Goal: Task Accomplishment & Management: Complete application form

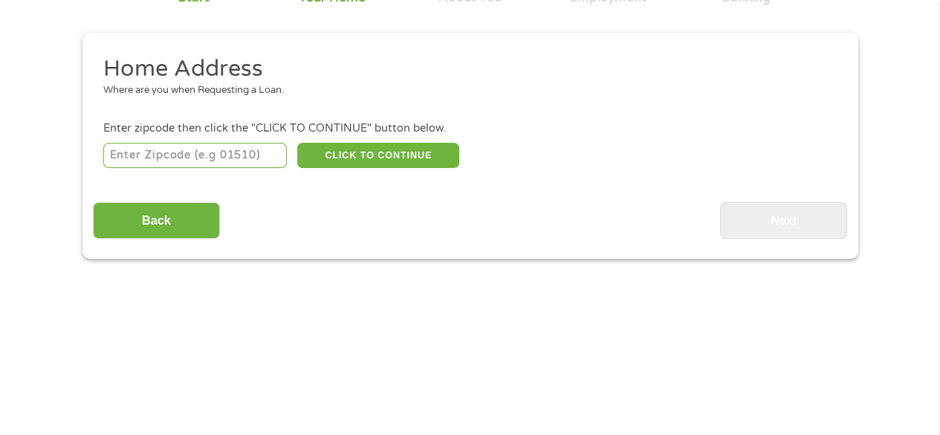
scroll to position [149, 0]
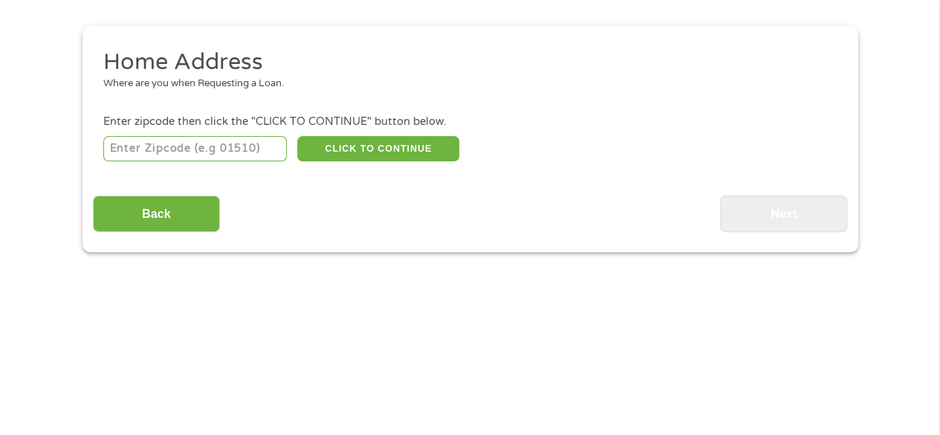
click at [150, 150] on input "number" at bounding box center [195, 148] width 184 height 25
type input "77802"
click at [381, 148] on button "CLICK TO CONTINUE" at bounding box center [378, 148] width 162 height 25
type input "77802"
type input "[PERSON_NAME]"
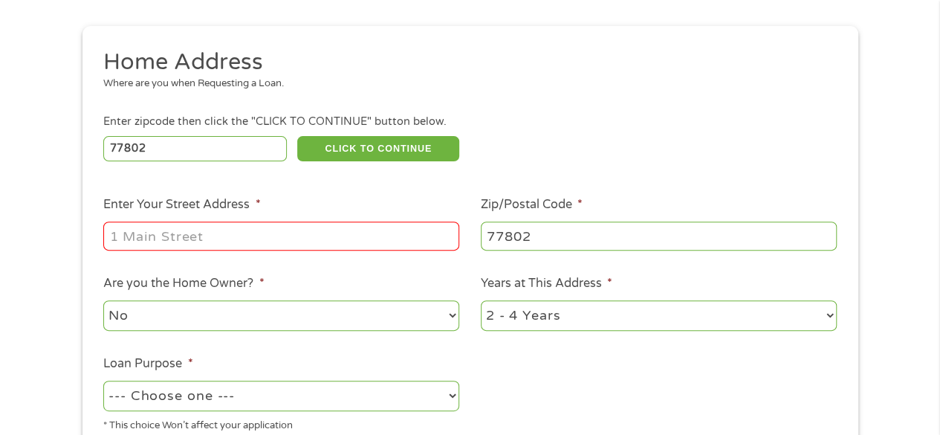
click at [270, 247] on input "Enter Your Street Address *" at bounding box center [281, 236] width 356 height 28
type input "[STREET_ADDRESS][PERSON_NAME]"
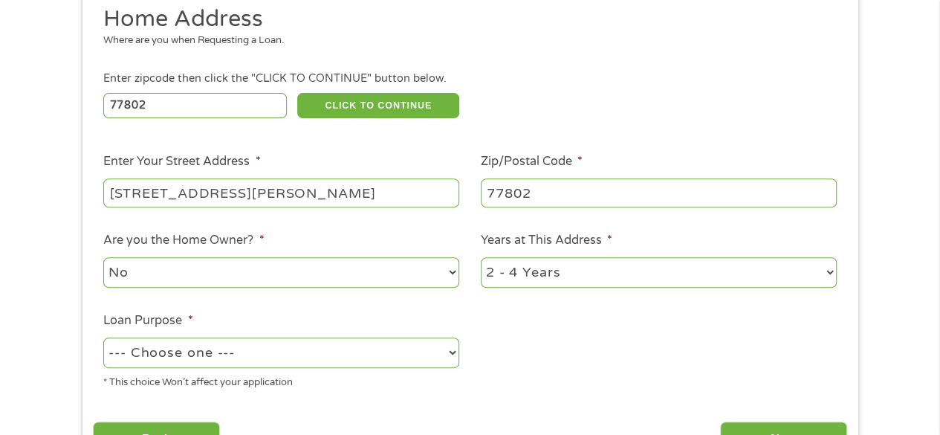
scroll to position [297, 0]
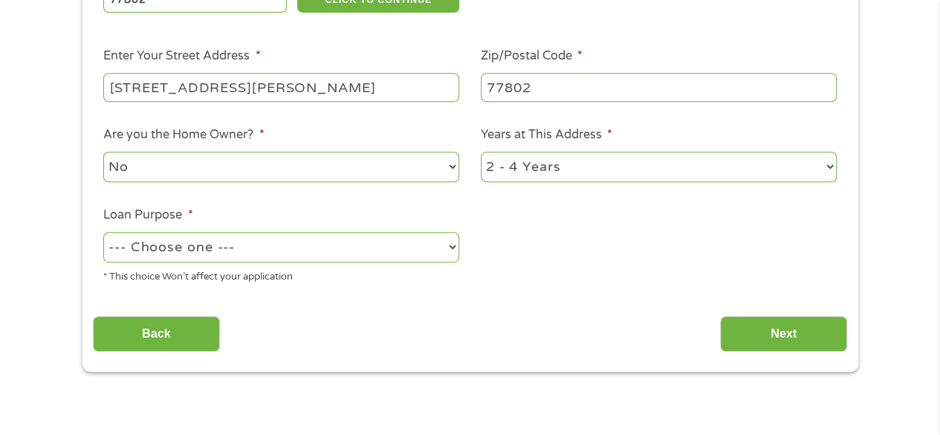
click at [288, 239] on select "--- Choose one --- Pay Bills Debt Consolidation Home Improvement Major Purchase…" at bounding box center [281, 247] width 356 height 30
select select "paybills"
click at [103, 233] on select "--- Choose one --- Pay Bills Debt Consolidation Home Improvement Major Purchase…" at bounding box center [281, 247] width 356 height 30
click at [772, 330] on input "Next" at bounding box center [783, 334] width 127 height 36
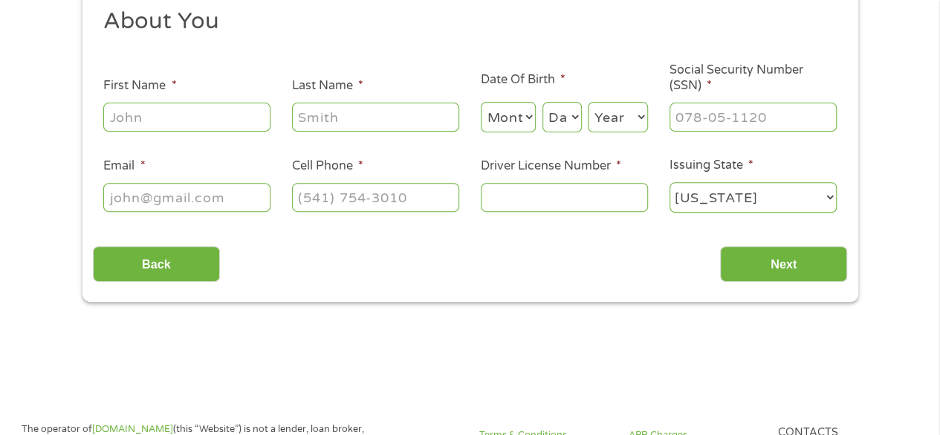
scroll to position [223, 0]
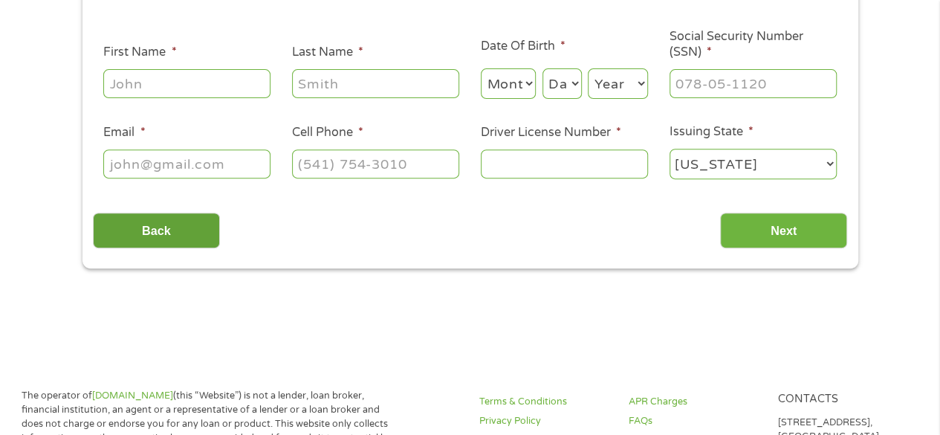
click at [175, 234] on input "Back" at bounding box center [156, 231] width 127 height 36
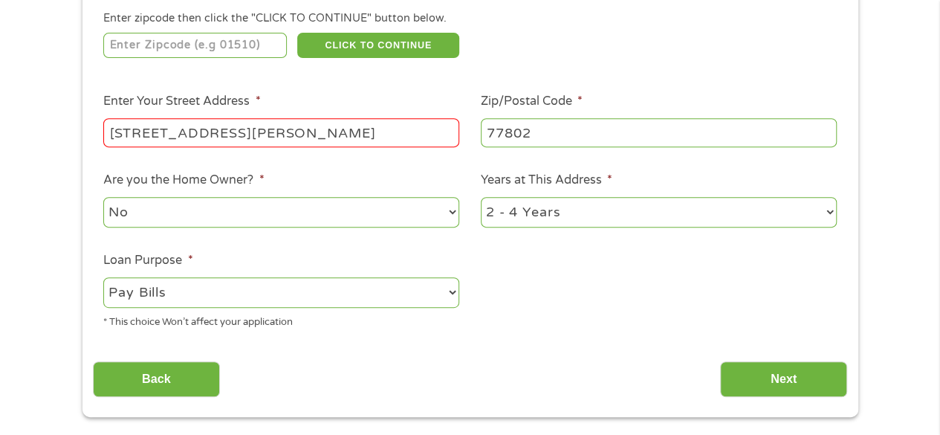
scroll to position [297, 0]
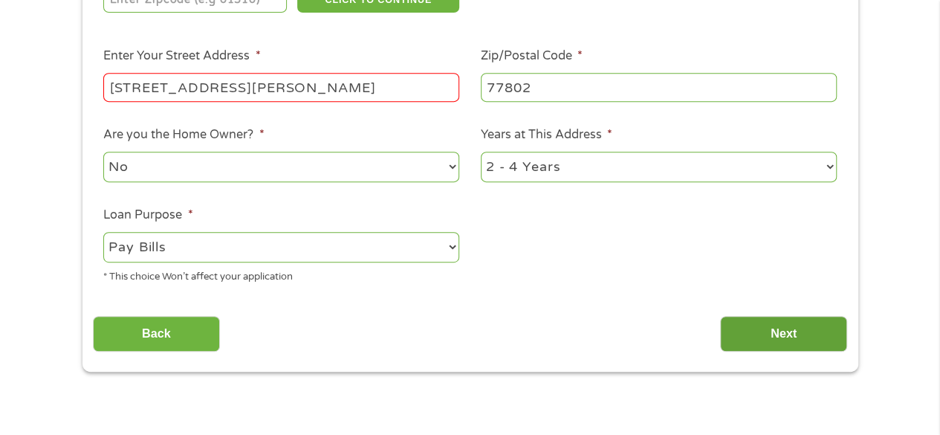
click at [776, 327] on input "Next" at bounding box center [783, 334] width 127 height 36
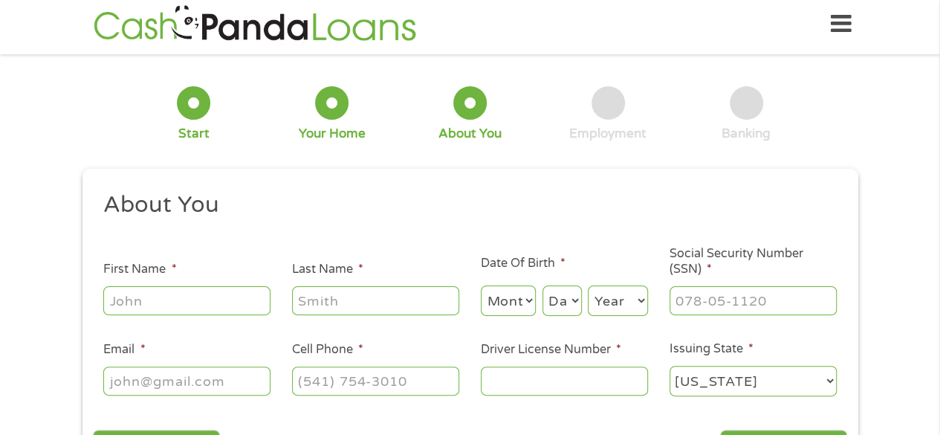
scroll to position [0, 0]
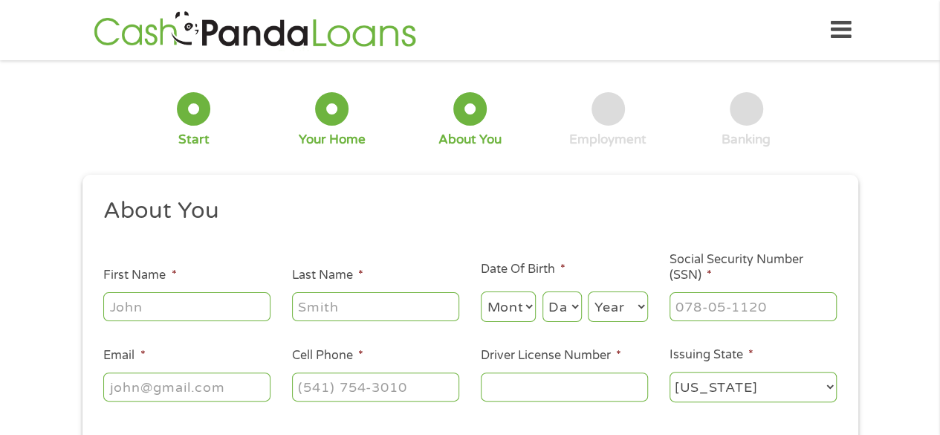
click at [166, 306] on input "First Name *" at bounding box center [186, 306] width 167 height 28
type input "[PERSON_NAME]"
click at [329, 302] on input "Last Name *" at bounding box center [375, 306] width 167 height 28
type input "burns"
click at [525, 318] on select "Month 1 2 3 4 5 6 7 8 9 10 11 12" at bounding box center [509, 306] width 56 height 30
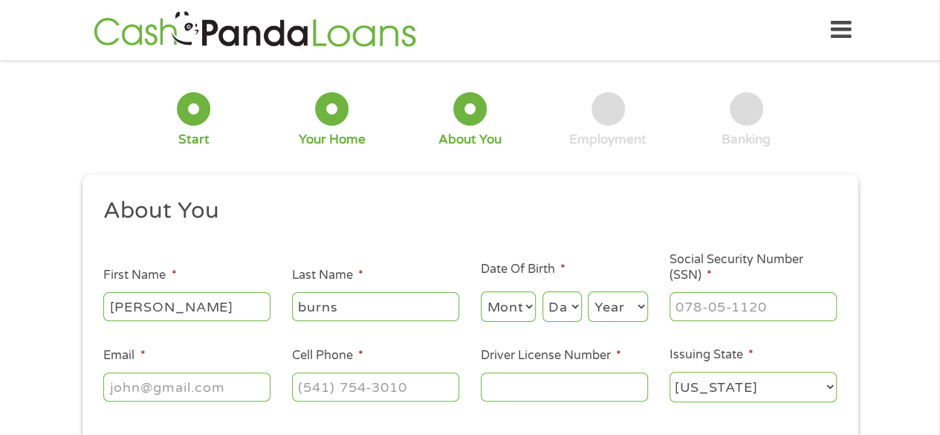
select select "9"
click at [481, 292] on select "Month 1 2 3 4 5 6 7 8 9 10 11 12" at bounding box center [509, 306] width 56 height 30
click at [564, 299] on select "Day 1 2 3 4 5 6 7 8 9 10 11 12 13 14 15 16 17 18 19 20 21 22 23 24 25 26 27 28 …" at bounding box center [562, 306] width 39 height 30
select select "24"
click at [543, 292] on select "Day 1 2 3 4 5 6 7 8 9 10 11 12 13 14 15 16 17 18 19 20 21 22 23 24 25 26 27 28 …" at bounding box center [562, 306] width 39 height 30
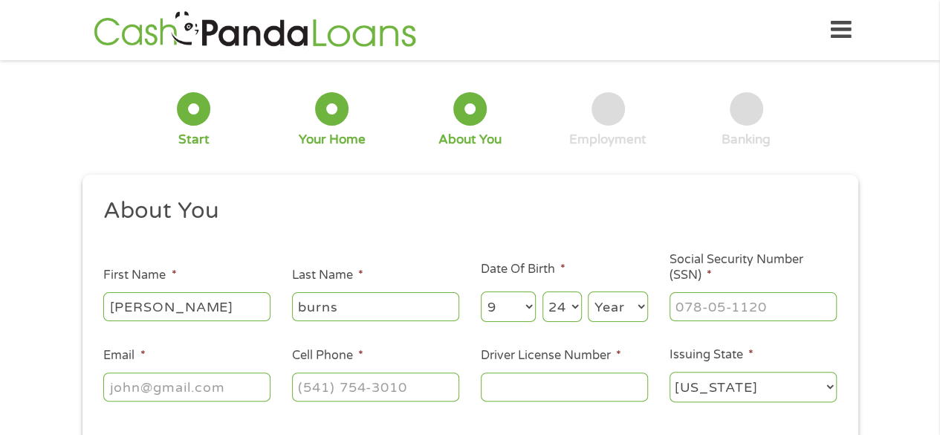
click at [639, 316] on select "Year [DATE] 2006 2005 2004 2003 2002 2001 2000 1999 1998 1997 1996 1995 1994 19…" at bounding box center [618, 306] width 60 height 30
select select "1974"
click at [588, 292] on select "Year [DATE] 2006 2005 2004 2003 2002 2001 2000 1999 1998 1997 1996 1995 1994 19…" at bounding box center [618, 306] width 60 height 30
drag, startPoint x: 726, startPoint y: 319, endPoint x: 713, endPoint y: 319, distance: 12.6
click at [713, 319] on input "___-__-____" at bounding box center [753, 306] width 167 height 28
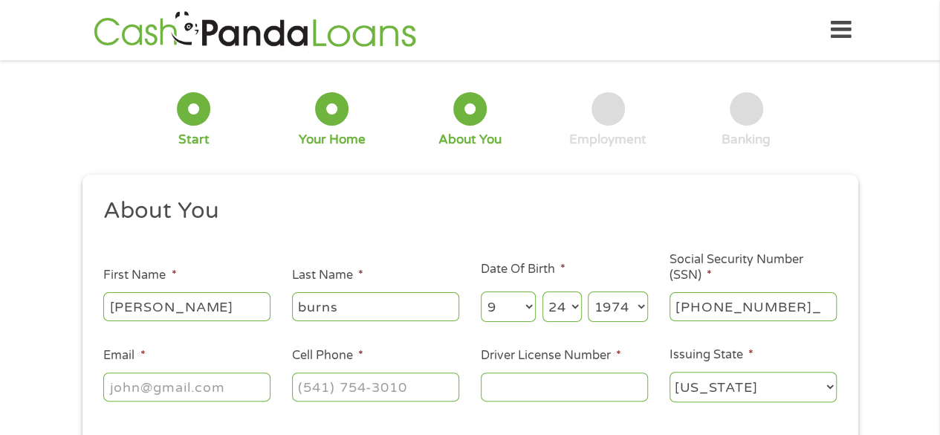
type input "461-33-5723"
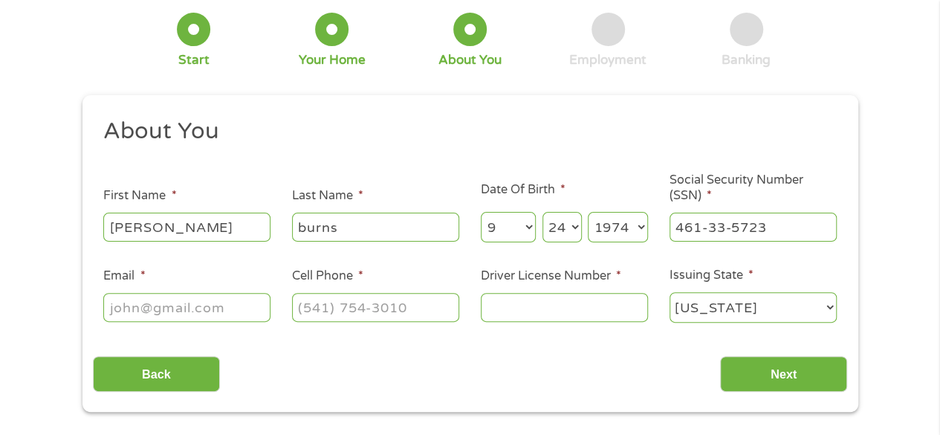
scroll to position [297, 0]
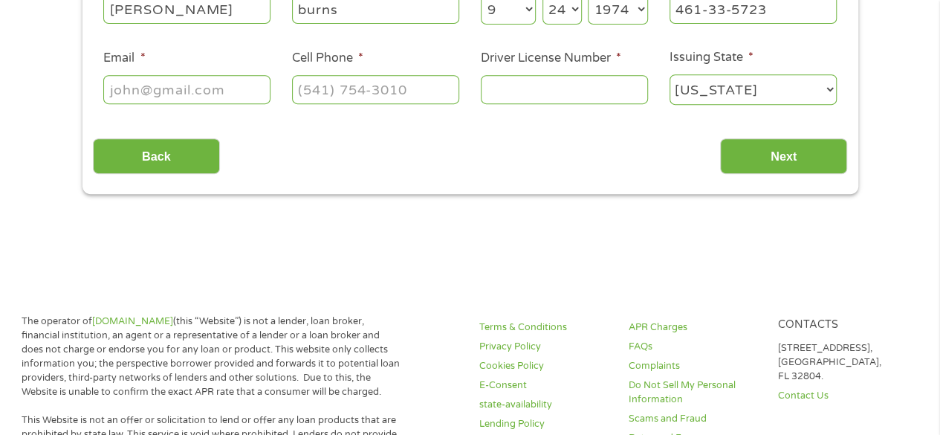
click at [194, 94] on input "Email *" at bounding box center [186, 89] width 167 height 28
type input "[EMAIL_ADDRESS][DOMAIN_NAME]"
click at [393, 85] on input "(___) ___-____" at bounding box center [375, 89] width 167 height 28
click at [431, 88] on input "(___) ___-__97" at bounding box center [375, 89] width 167 height 28
type input "[PHONE_NUMBER]"
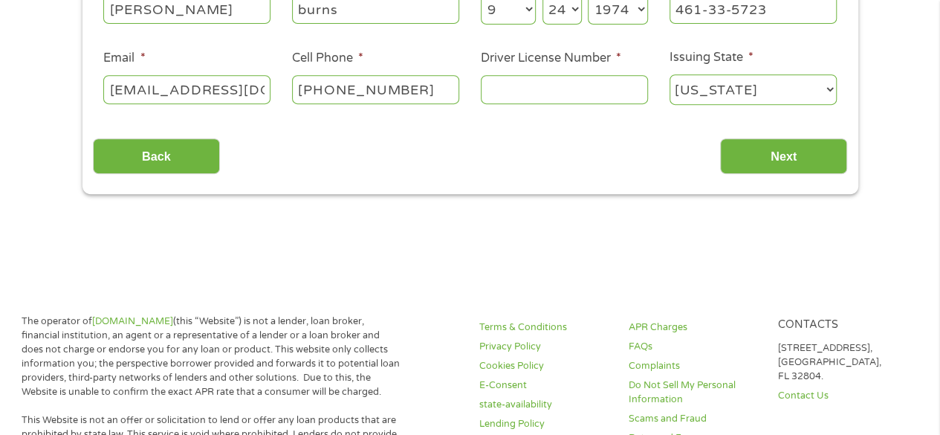
click at [540, 90] on input "Driver License Number *" at bounding box center [564, 89] width 167 height 28
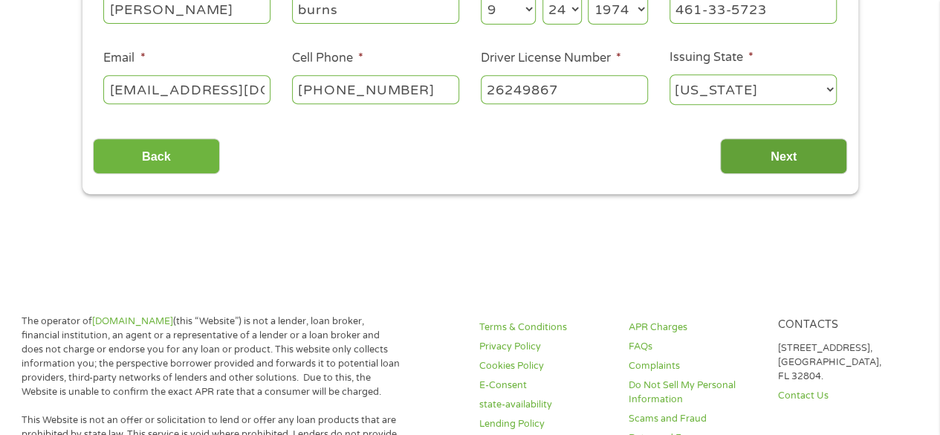
type input "26249867"
click at [764, 161] on input "Next" at bounding box center [783, 156] width 127 height 36
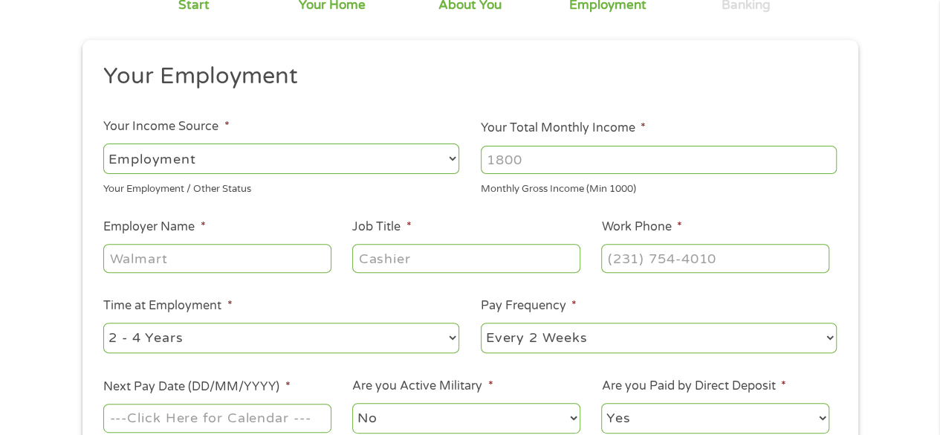
scroll to position [149, 0]
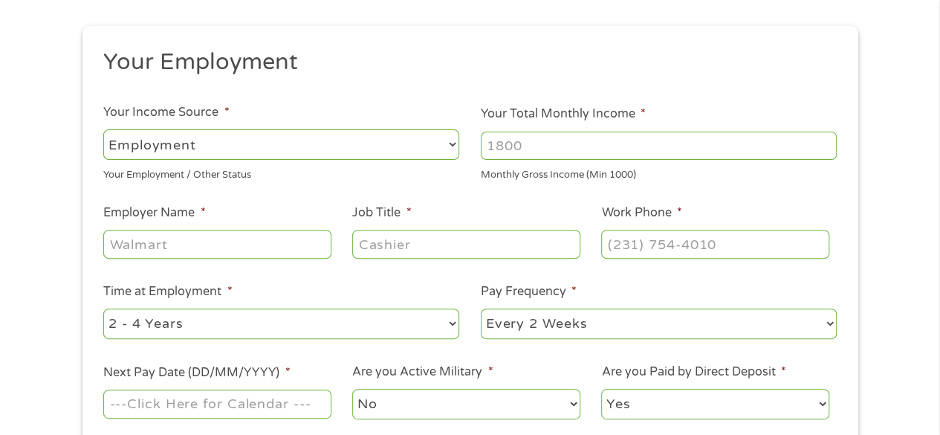
drag, startPoint x: 185, startPoint y: 137, endPoint x: 193, endPoint y: 139, distance: 8.5
click at [189, 139] on select "--- Choose one --- Employment [DEMOGRAPHIC_DATA] Benefits" at bounding box center [281, 144] width 356 height 30
click at [103, 129] on select "--- Choose one --- Employment [DEMOGRAPHIC_DATA] Benefits" at bounding box center [281, 144] width 356 height 30
click at [239, 240] on input "Employer Name *" at bounding box center [216, 244] width 227 height 28
type input "lasalle hotel"
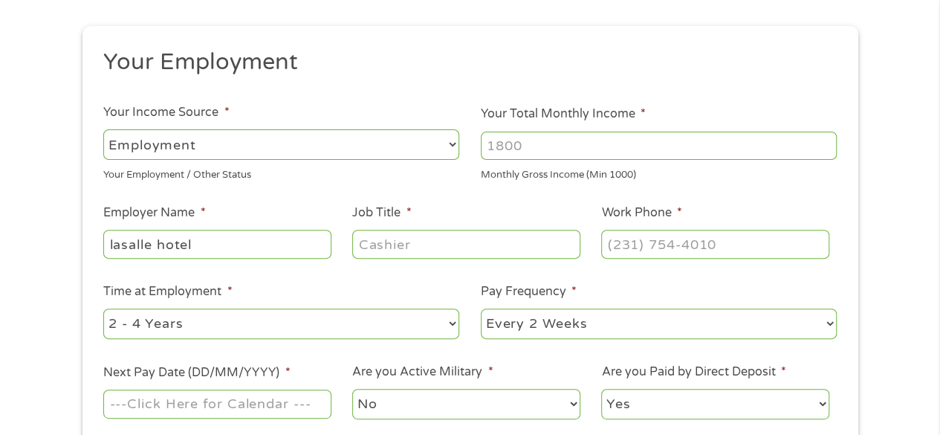
drag, startPoint x: 414, startPoint y: 240, endPoint x: 412, endPoint y: 249, distance: 9.2
click at [413, 243] on input "Job Title *" at bounding box center [465, 244] width 227 height 28
type input "housekeeping"
drag, startPoint x: 651, startPoint y: 237, endPoint x: 650, endPoint y: 258, distance: 20.9
click at [650, 238] on input "(___) ___-____" at bounding box center [714, 244] width 227 height 28
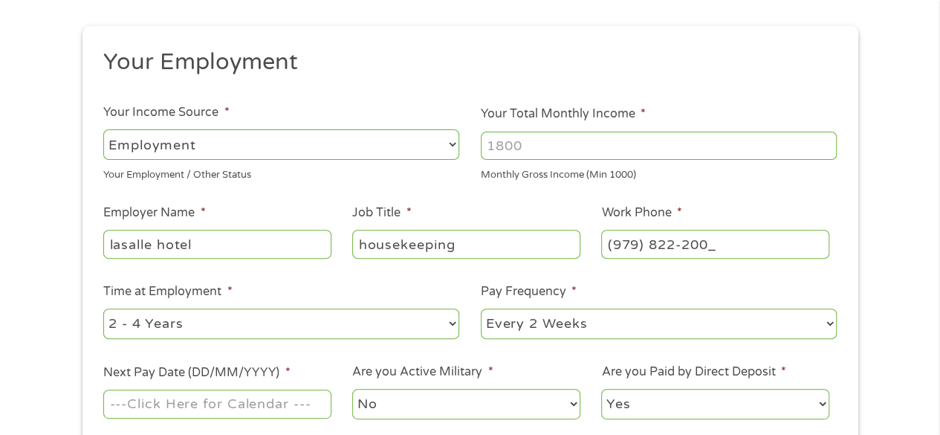
type input "[PHONE_NUMBER]"
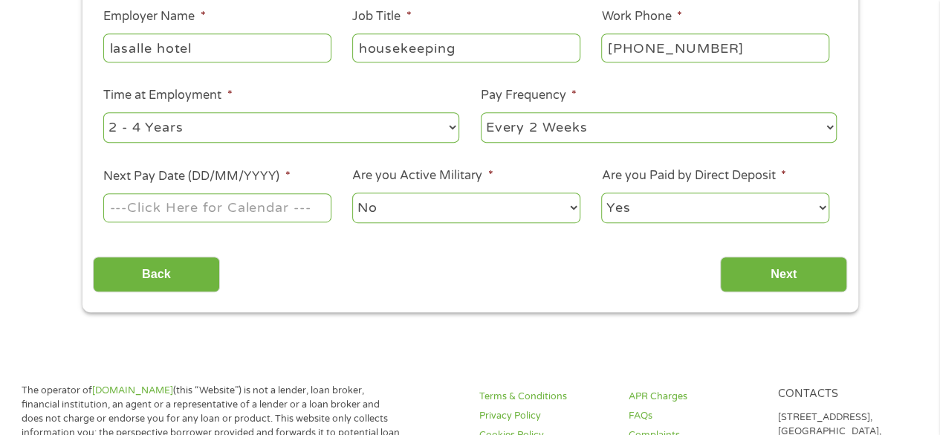
scroll to position [372, 0]
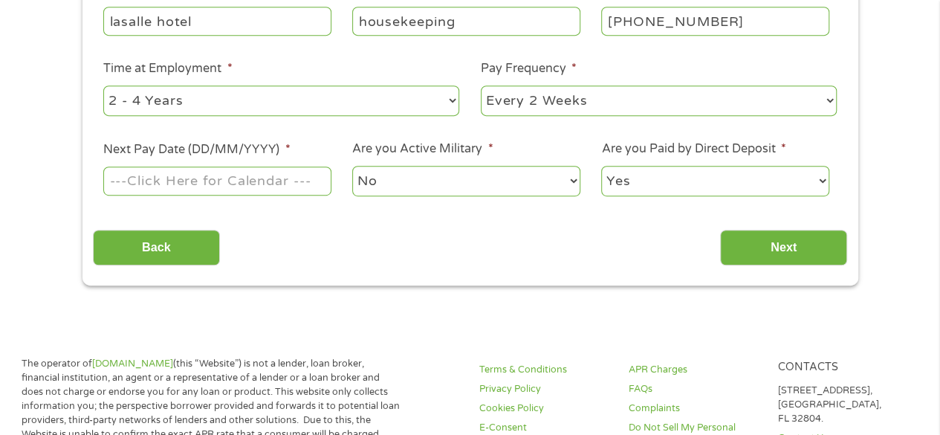
click at [223, 187] on input "Next Pay Date (DD/MM/YYYY) *" at bounding box center [216, 181] width 227 height 28
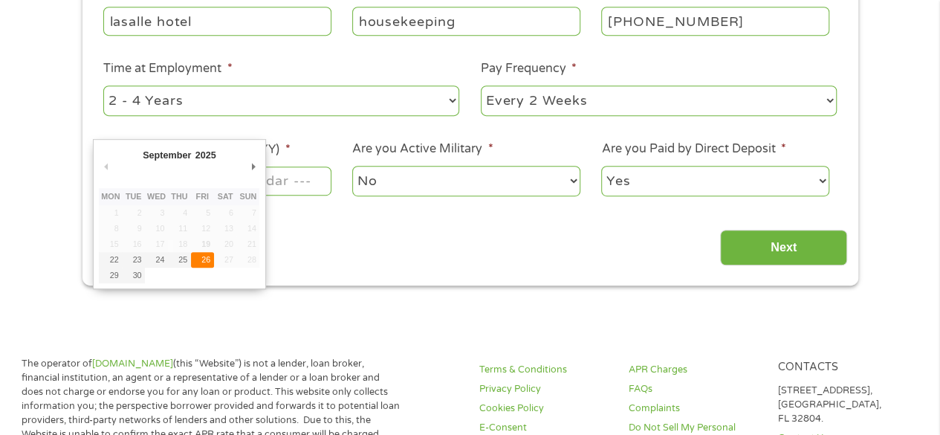
type input "[DATE]"
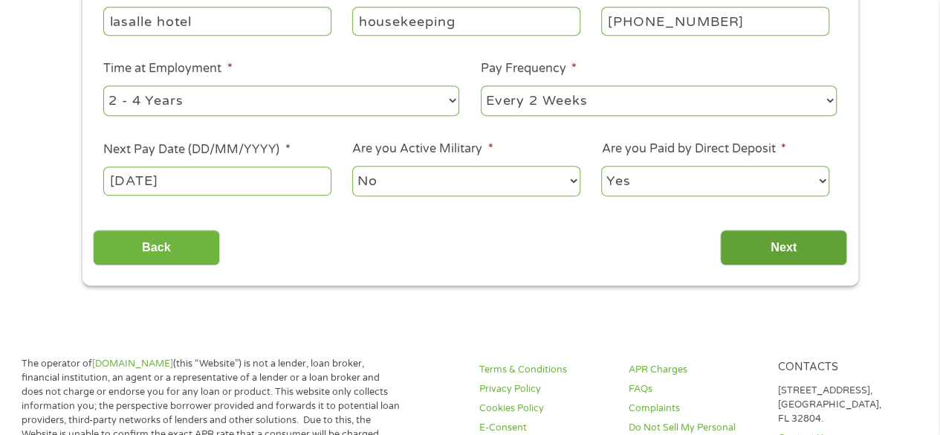
click at [806, 251] on input "Next" at bounding box center [783, 248] width 127 height 36
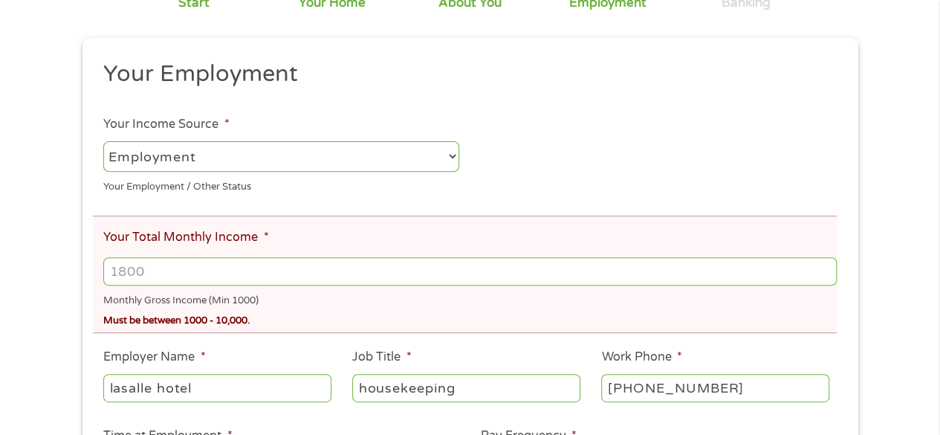
scroll to position [223, 0]
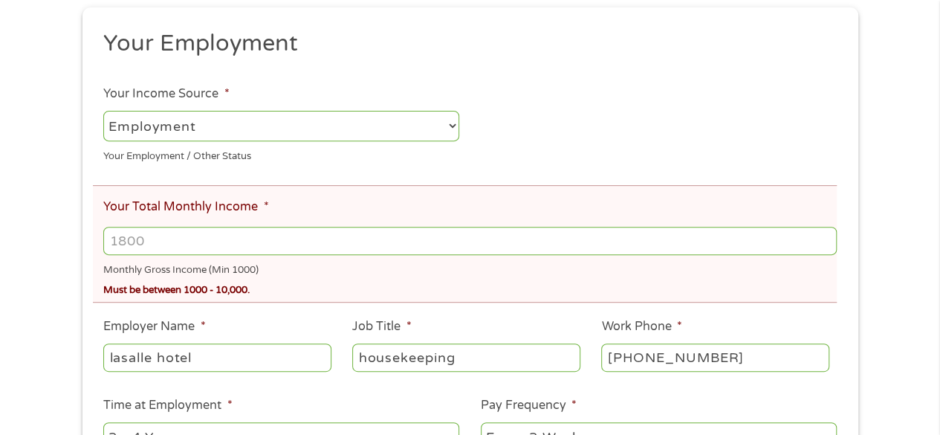
click at [190, 243] on input "Your Total Monthly Income *" at bounding box center [469, 241] width 733 height 28
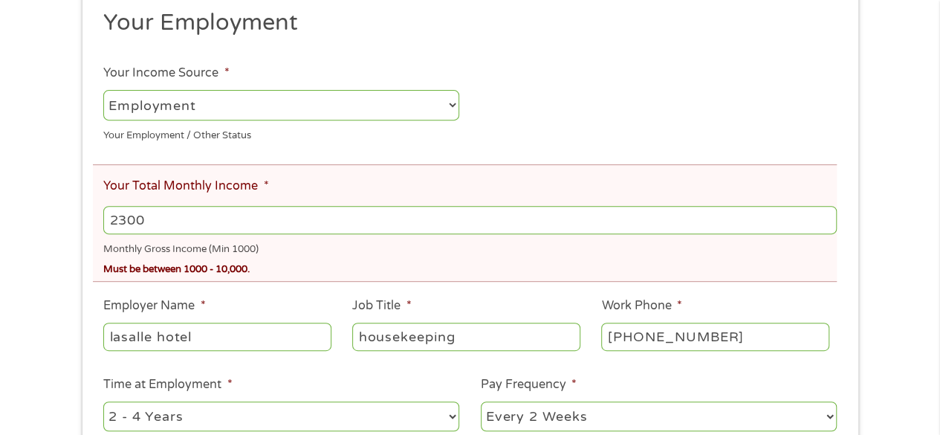
scroll to position [372, 0]
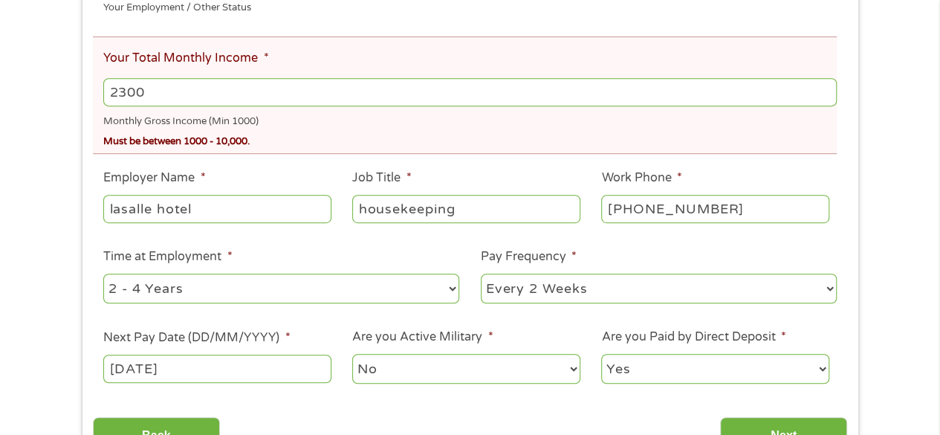
drag, startPoint x: 293, startPoint y: 91, endPoint x: 303, endPoint y: 104, distance: 16.4
click at [299, 98] on input "2300" at bounding box center [469, 92] width 733 height 28
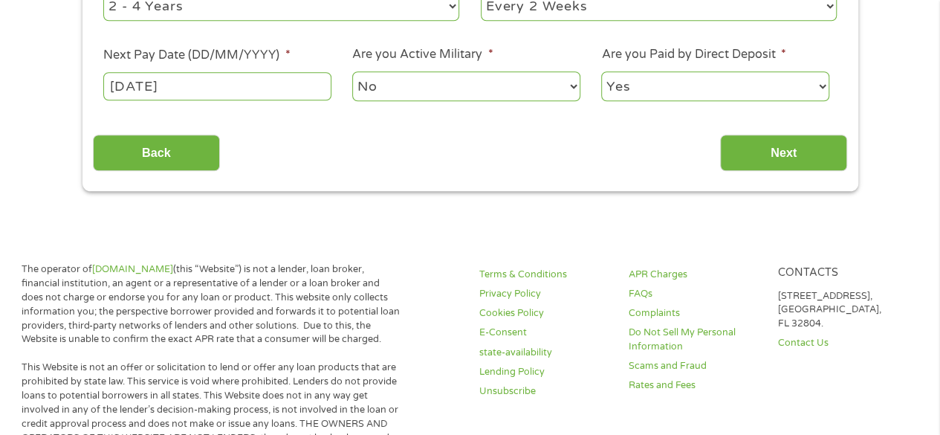
scroll to position [669, 0]
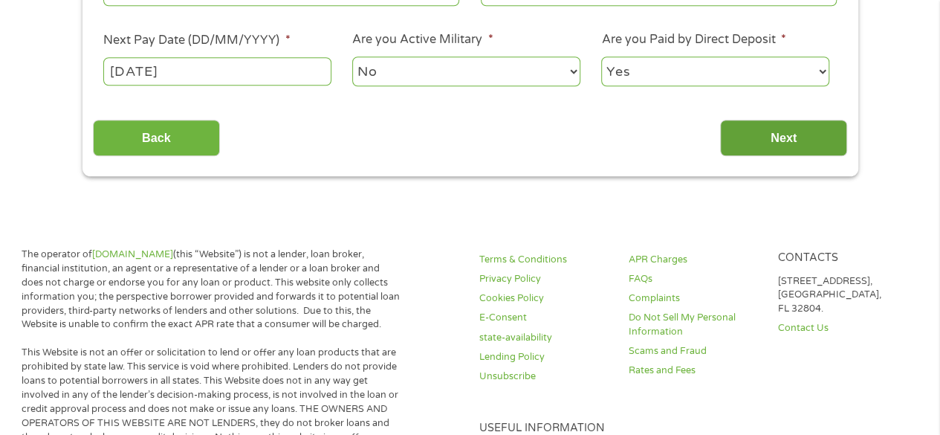
type input "2300"
click at [768, 146] on input "Next" at bounding box center [783, 138] width 127 height 36
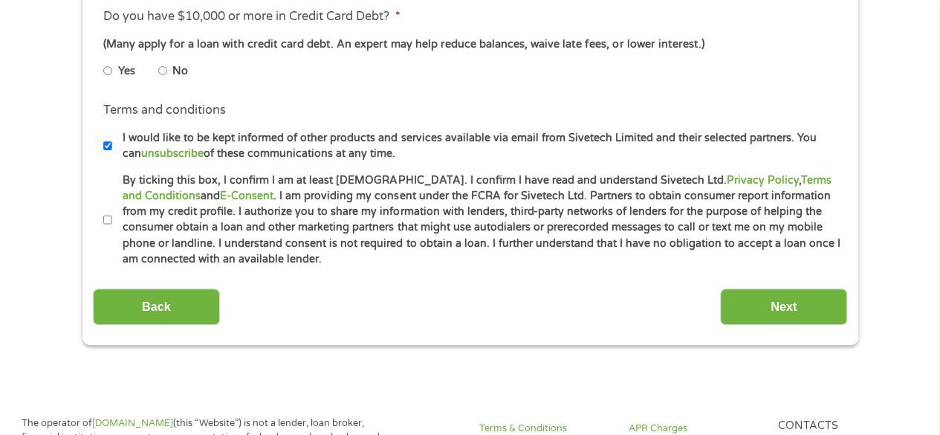
scroll to position [6, 6]
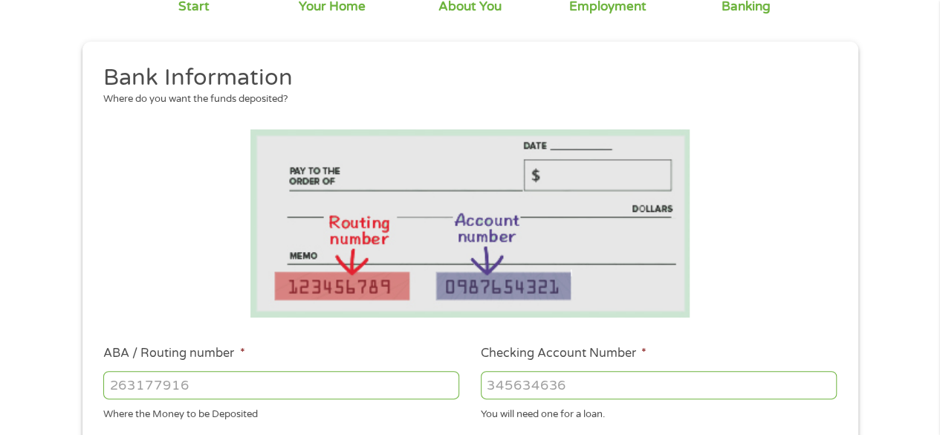
click at [766, 139] on ul "Bank Information Where do you want the funds deposited? ABA / Routing number * …" at bounding box center [470, 433] width 755 height 740
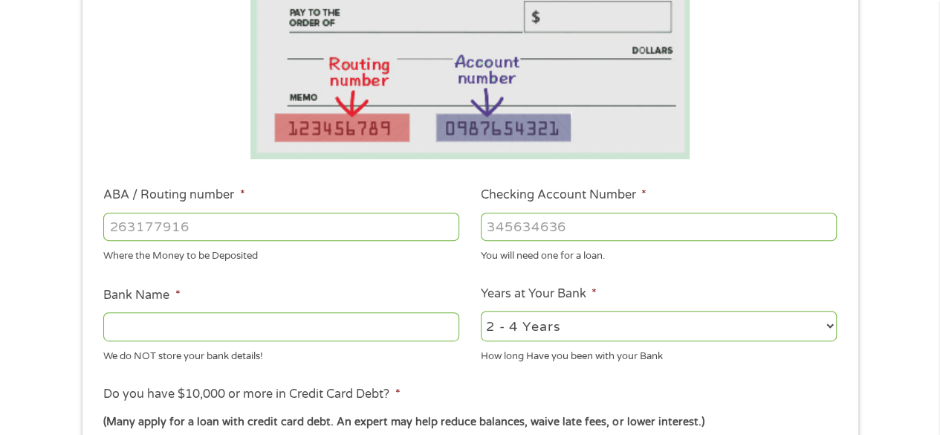
scroll to position [297, 0]
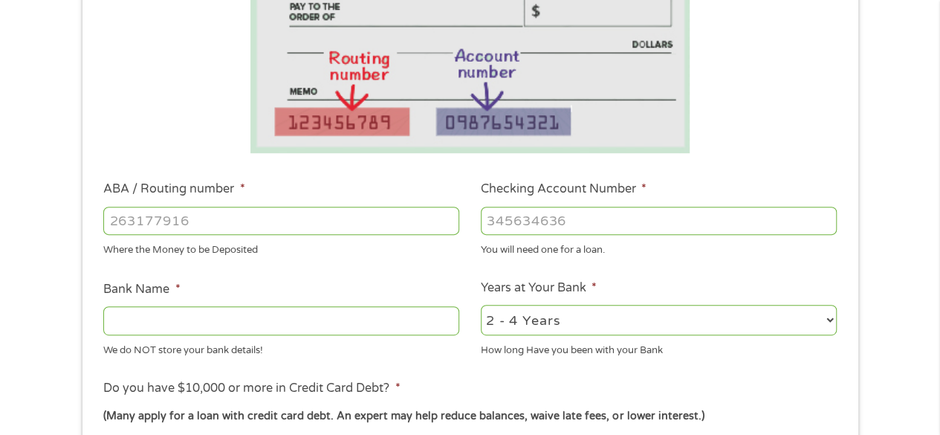
drag, startPoint x: 126, startPoint y: 213, endPoint x: 129, endPoint y: 220, distance: 8.0
click at [129, 220] on input "ABA / Routing number *" at bounding box center [281, 221] width 356 height 28
type input "111000025"
type input "BANK OF AMERICA NA"
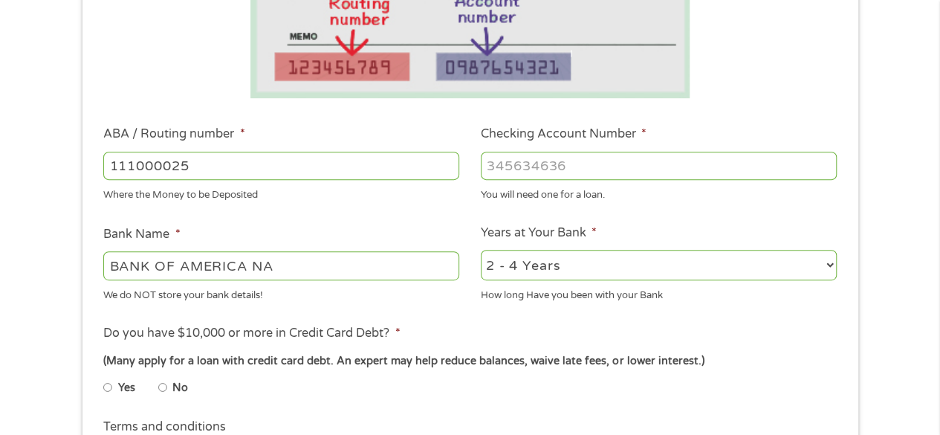
scroll to position [372, 0]
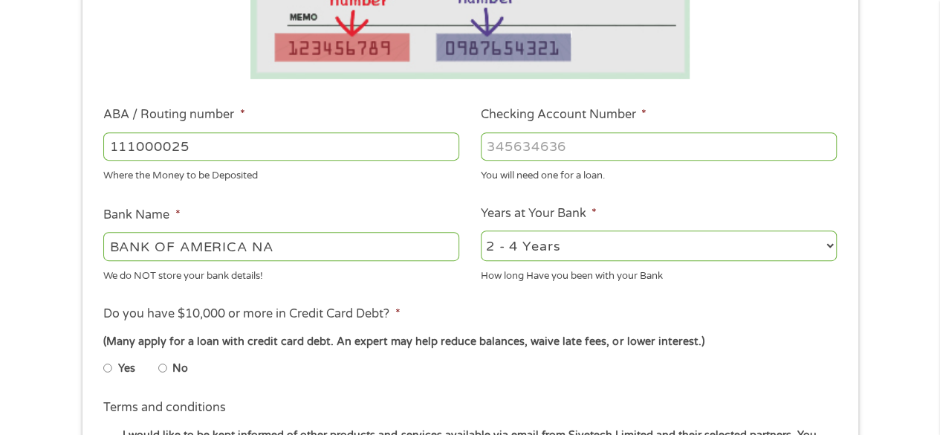
type input "111000025"
click at [527, 147] on input "Checking Account Number *" at bounding box center [659, 146] width 356 height 28
type input "3"
type input "488131976638"
click at [580, 248] on select "2 - 4 Years 6 - 12 Months 1 - 2 Years Over 4 Years" at bounding box center [659, 245] width 356 height 30
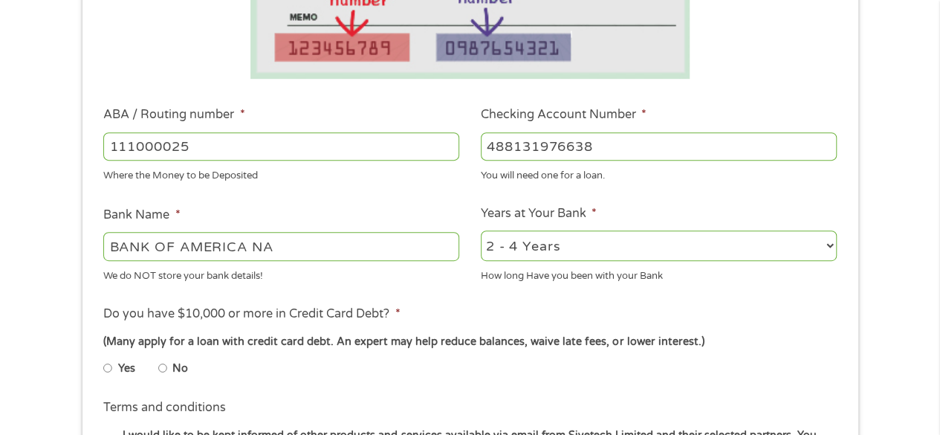
select select "12months"
click at [481, 231] on select "2 - 4 Years 6 - 12 Months 1 - 2 Years Over 4 Years" at bounding box center [659, 245] width 356 height 30
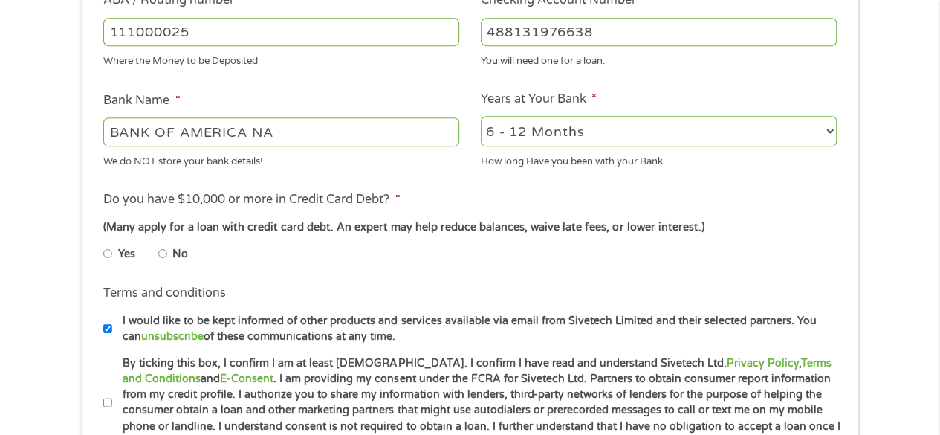
scroll to position [520, 0]
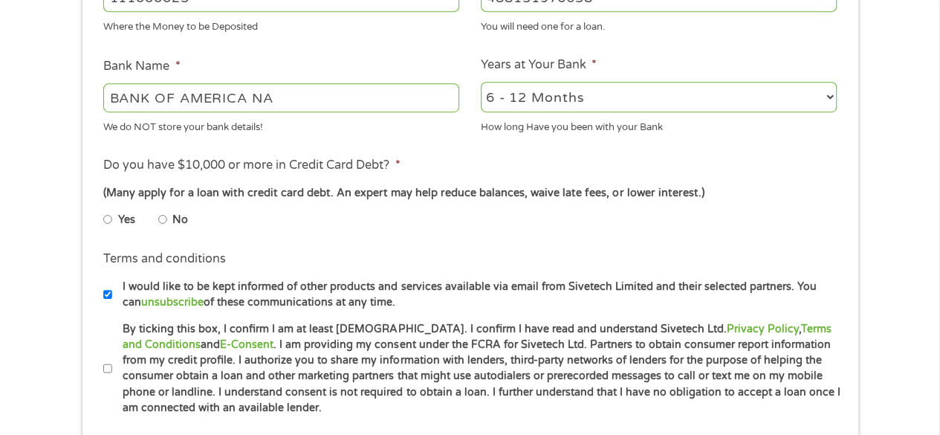
click at [158, 221] on li "Yes" at bounding box center [130, 219] width 55 height 29
click at [167, 222] on input "No" at bounding box center [162, 219] width 9 height 24
radio input "true"
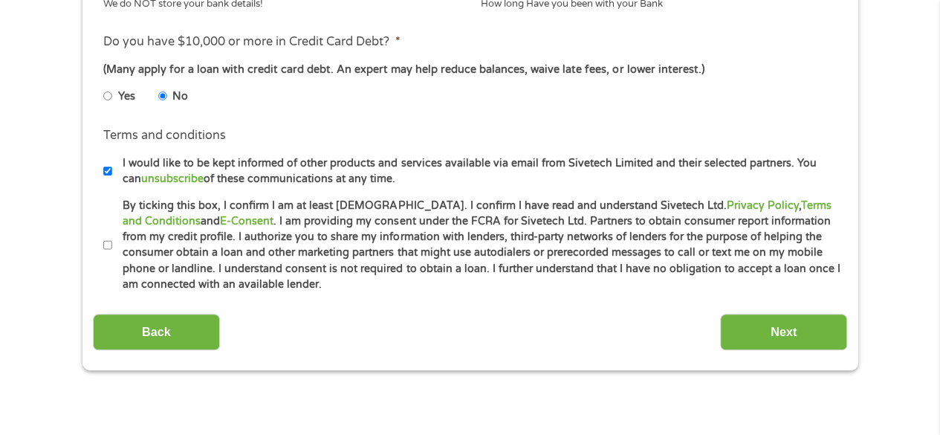
scroll to position [669, 0]
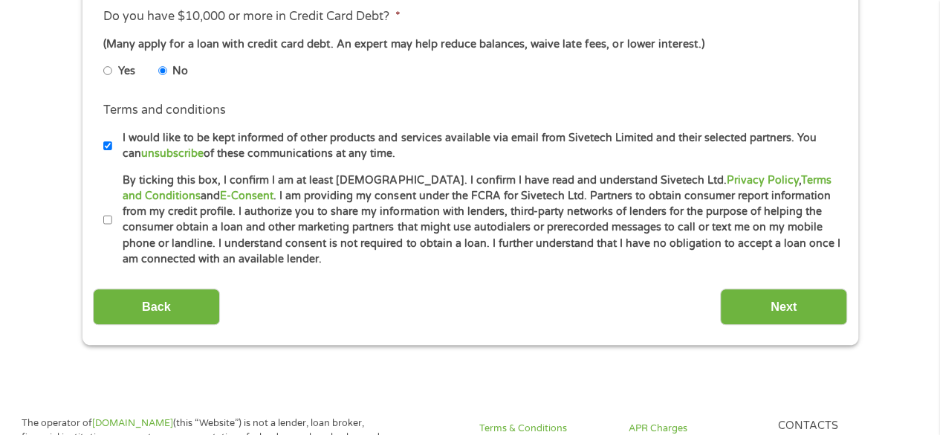
click at [111, 152] on input "I would like to be kept informed of other products and services available via e…" at bounding box center [107, 146] width 9 height 24
checkbox input "false"
click at [109, 221] on input "By ticking this box, I confirm I am at least [DEMOGRAPHIC_DATA]. I confirm I ha…" at bounding box center [107, 220] width 9 height 24
checkbox input "true"
click at [782, 299] on input "Next" at bounding box center [783, 306] width 127 height 36
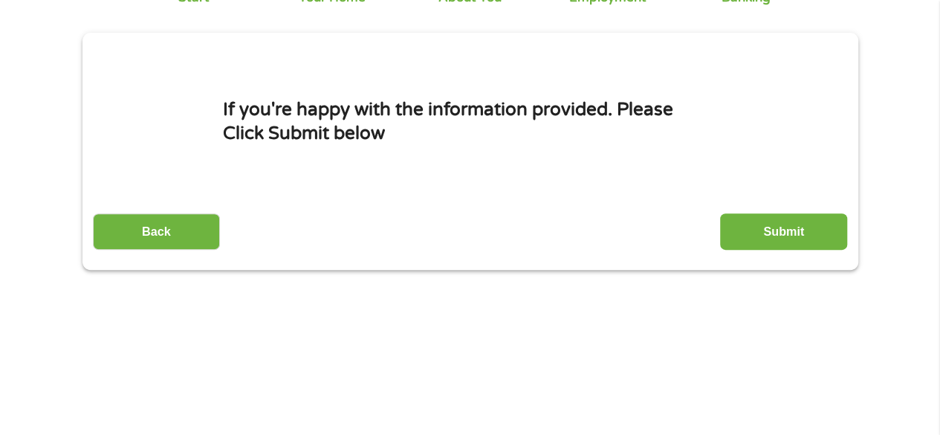
scroll to position [149, 0]
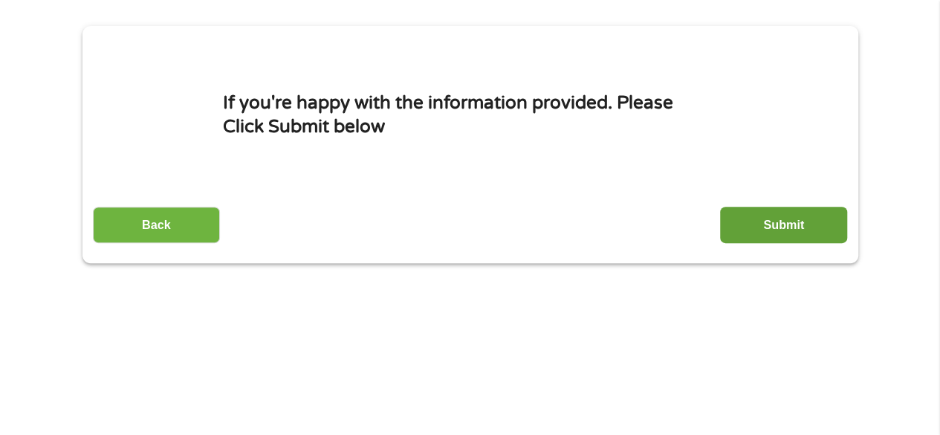
click at [805, 221] on input "Submit" at bounding box center [783, 225] width 127 height 36
